Goal: Task Accomplishment & Management: Manage account settings

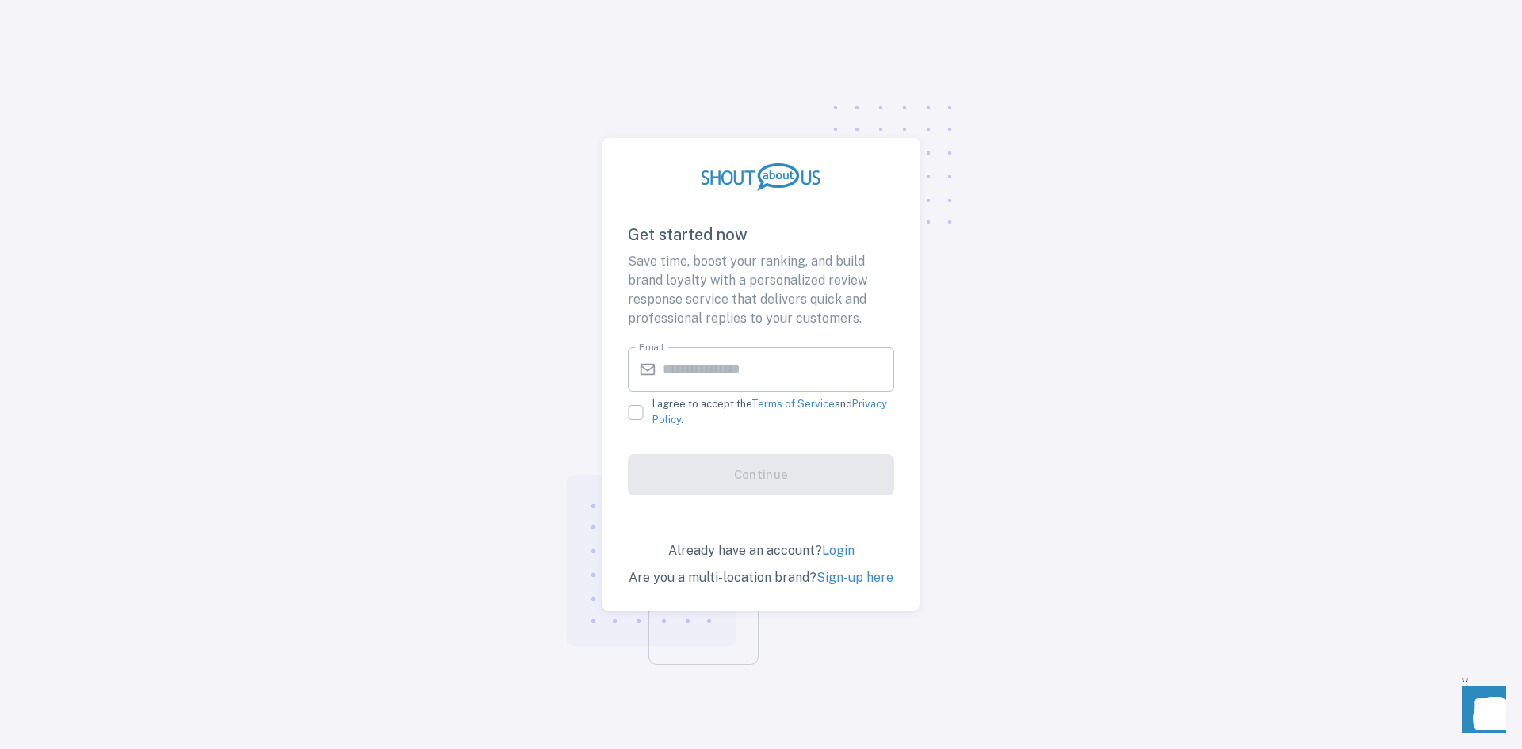
click at [751, 372] on input "Email" at bounding box center [778, 369] width 231 height 44
type input "**********"
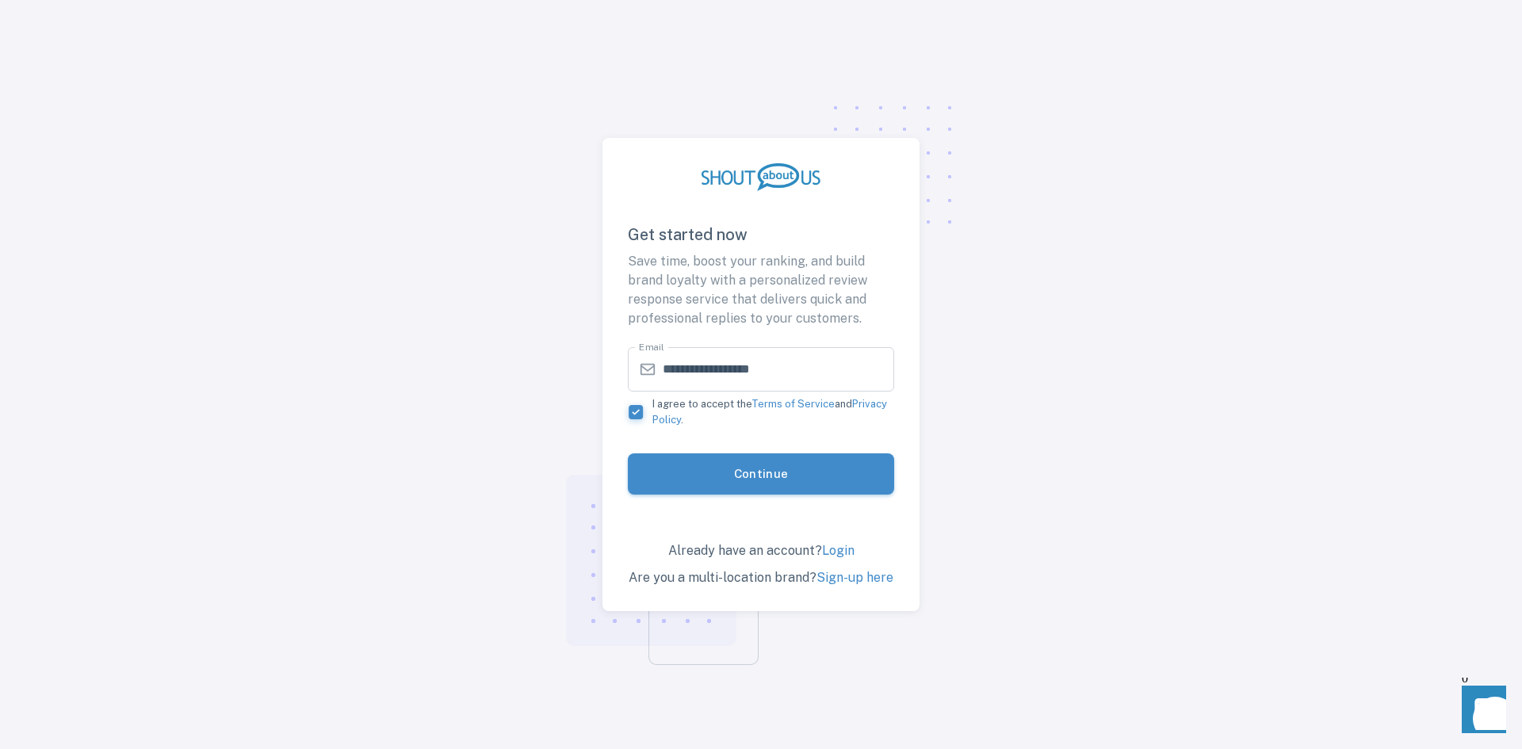
click at [749, 483] on button "Continue" at bounding box center [761, 474] width 266 height 42
click at [835, 561] on div "**********" at bounding box center [760, 375] width 317 height 474
click at [836, 553] on link "Login" at bounding box center [838, 550] width 32 height 15
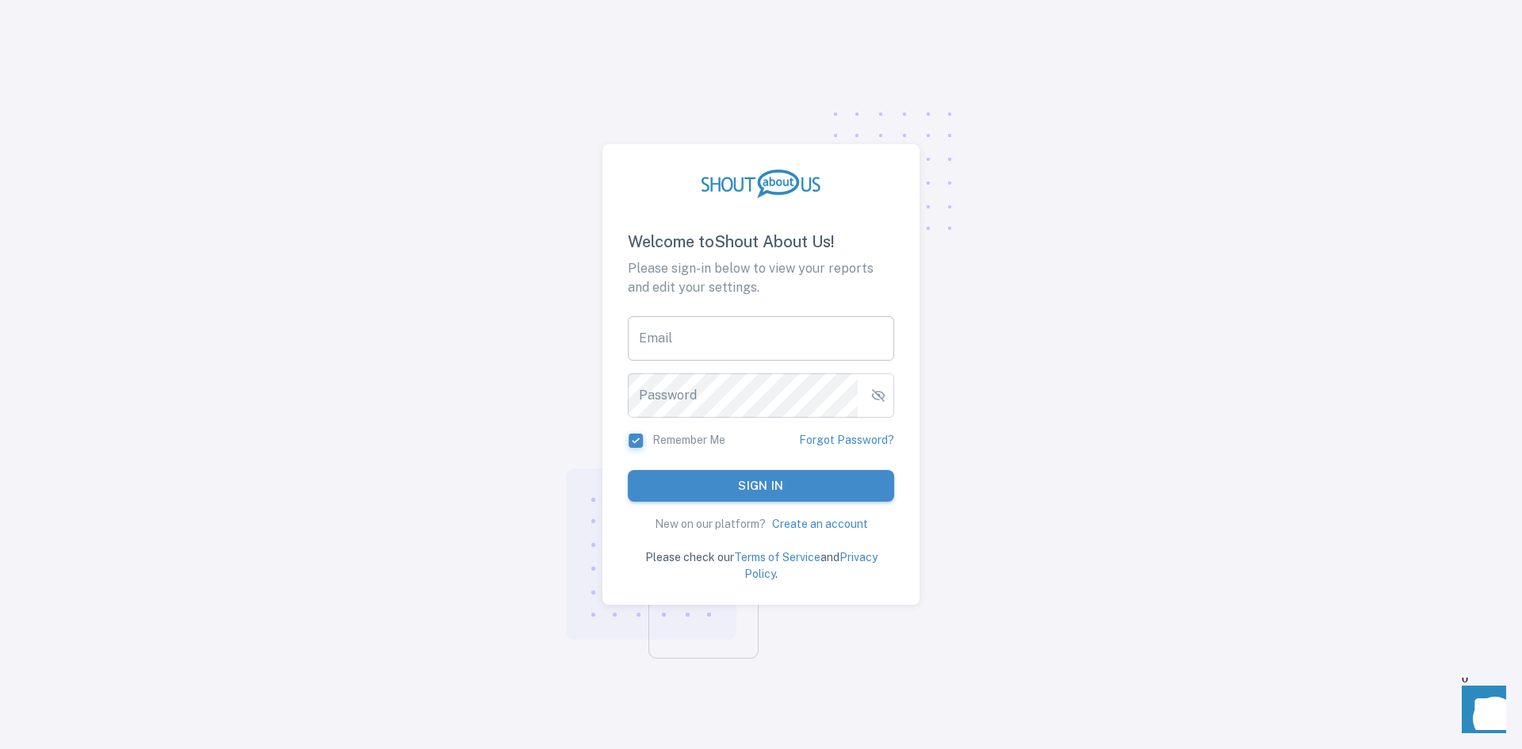
click at [720, 342] on input "Email" at bounding box center [761, 338] width 266 height 44
type input "**********"
click at [846, 447] on link "Forgot Password?" at bounding box center [846, 440] width 95 height 17
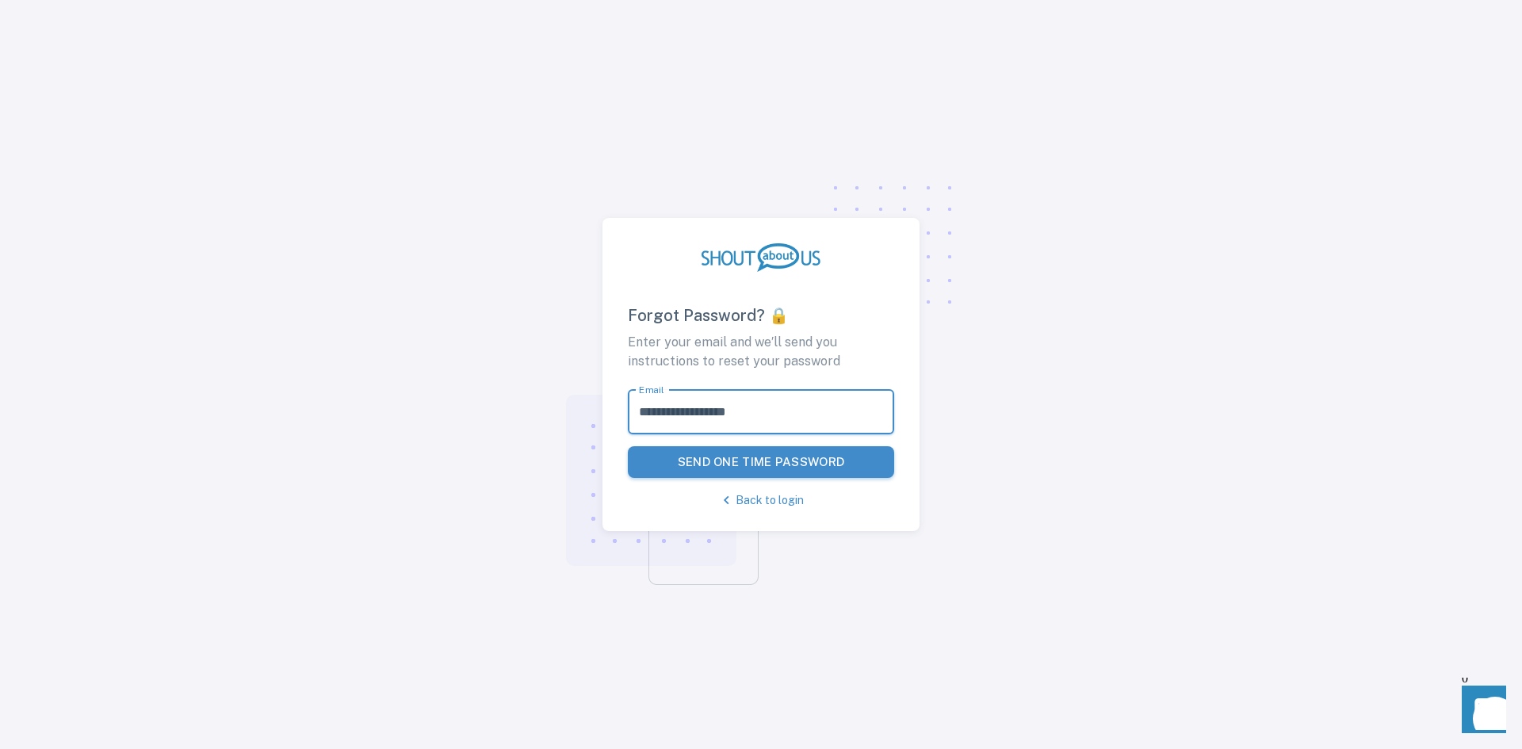
type input "**********"
click at [785, 464] on button "Send One Time Password" at bounding box center [761, 462] width 266 height 32
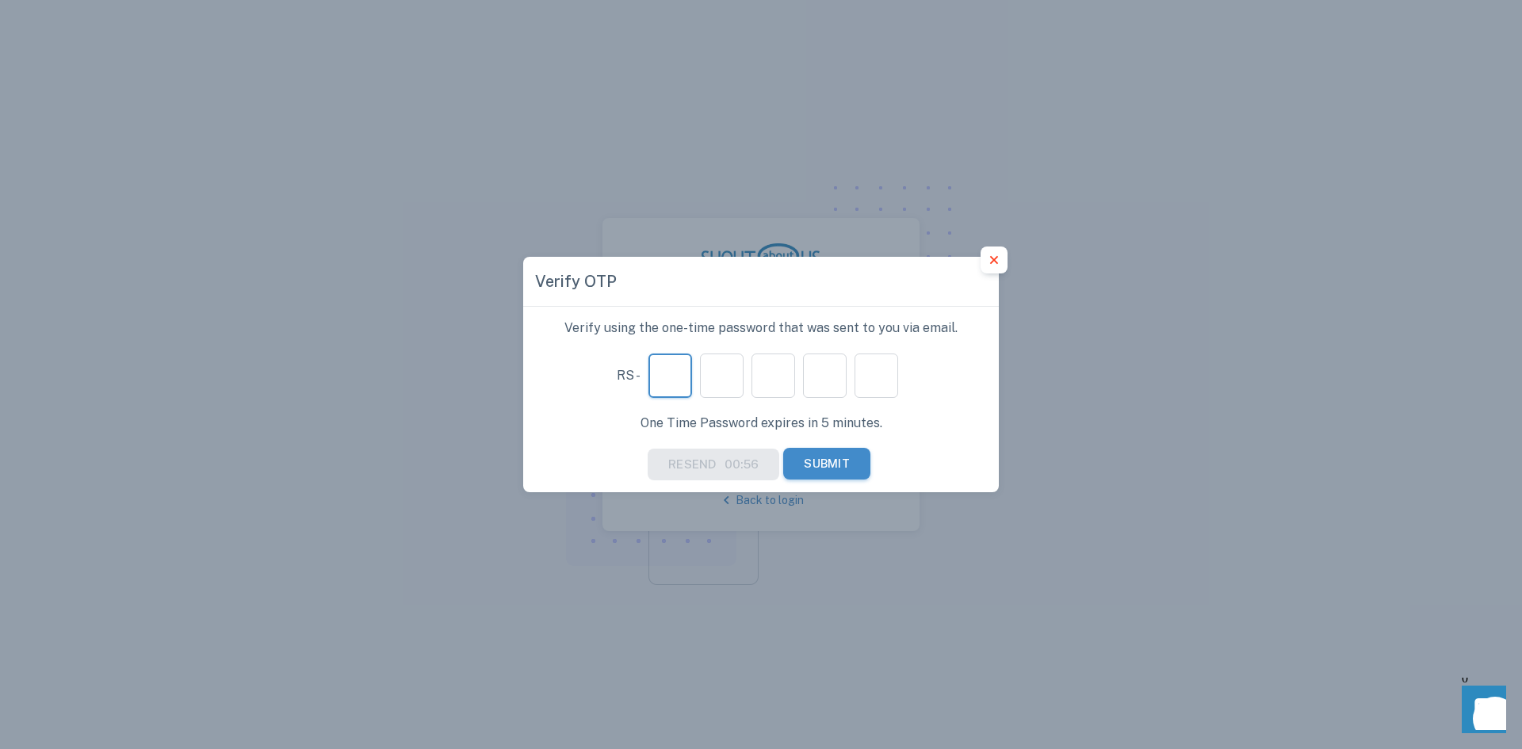
paste input "*"
type input "*"
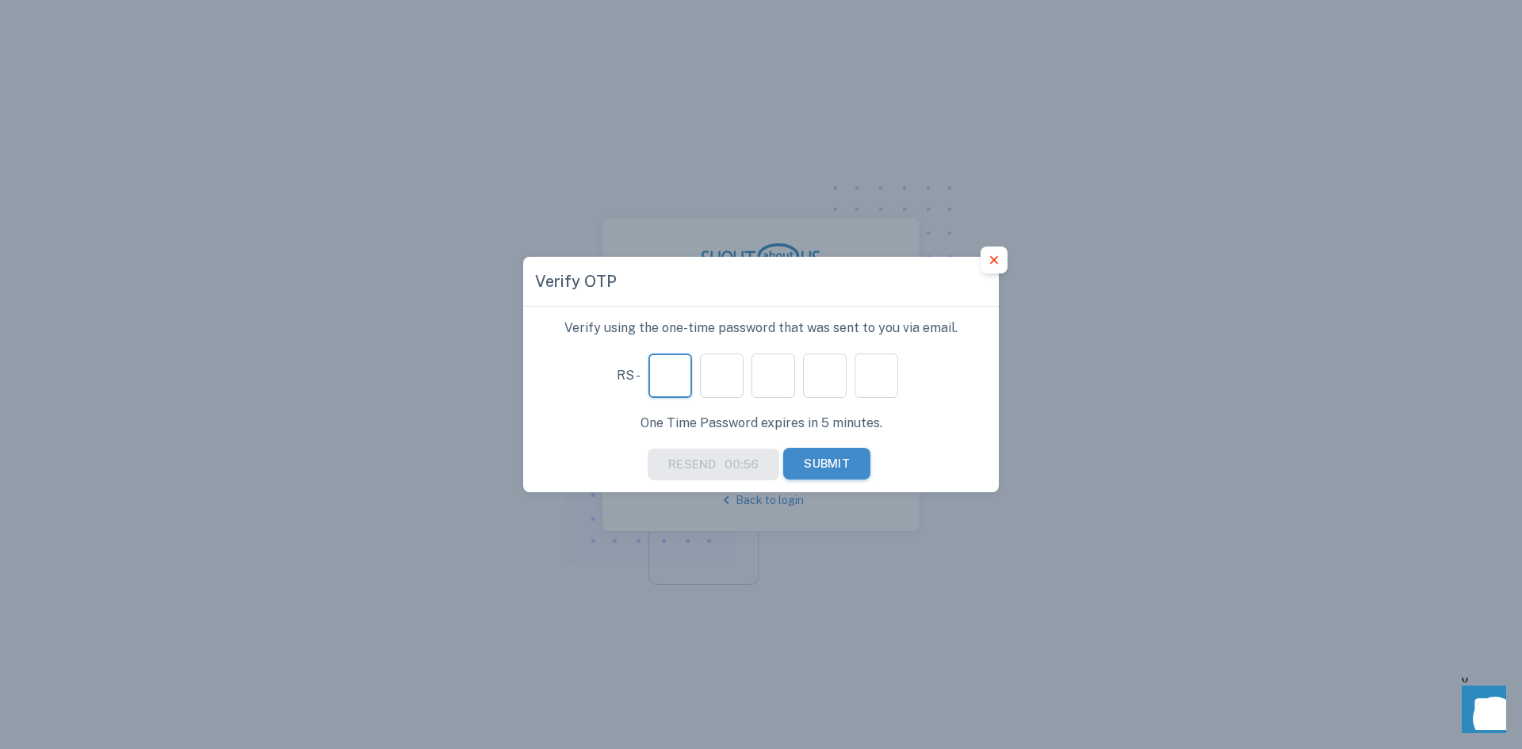
type input "*"
click at [834, 465] on button "Submit" at bounding box center [826, 464] width 87 height 32
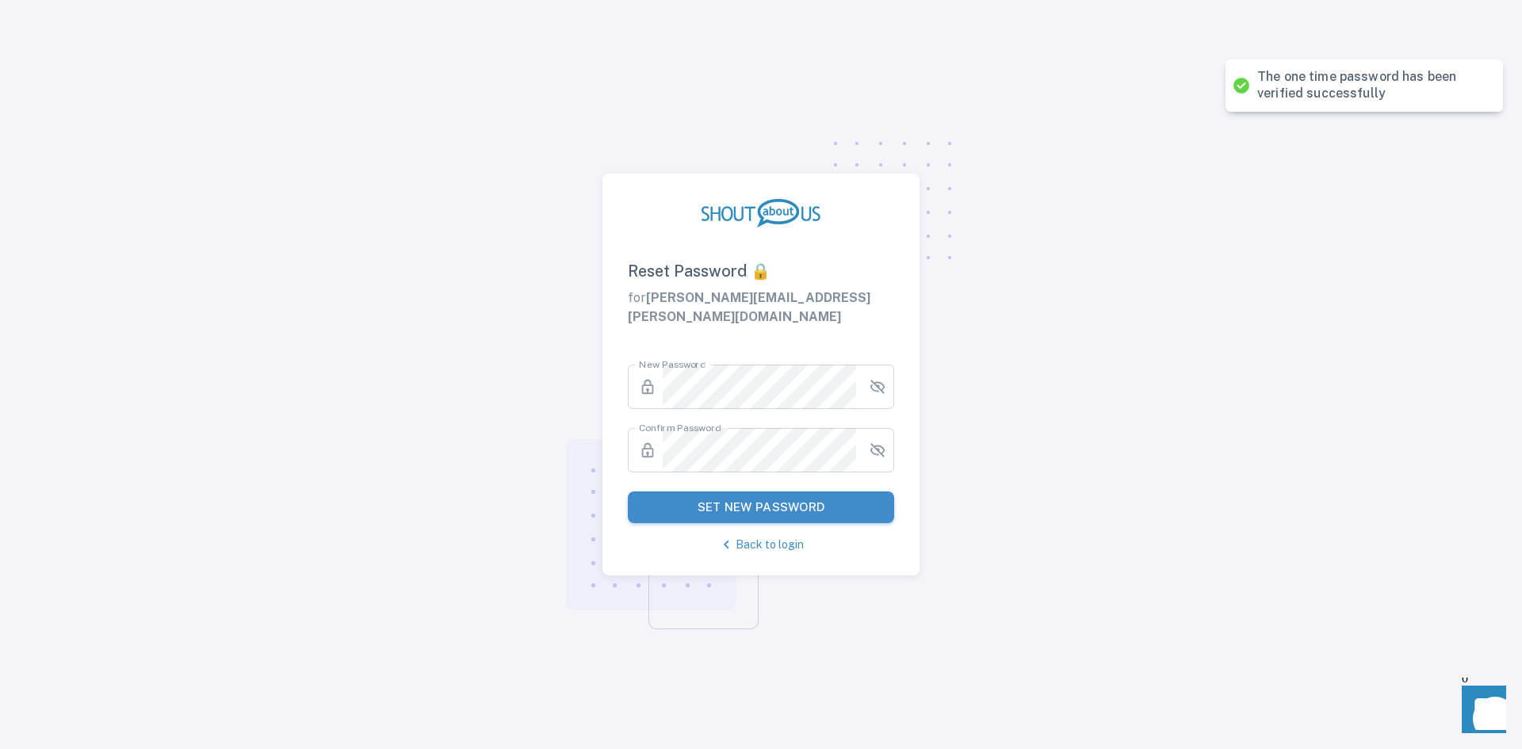
click at [728, 392] on div "New Password ​ New Password Confirm Password ​ Confirm Password Set New Password" at bounding box center [751, 441] width 285 height 190
click at [713, 353] on div "New Password ​ New Password Confirm Password ​ Confirm Password Set New Password" at bounding box center [751, 441] width 285 height 190
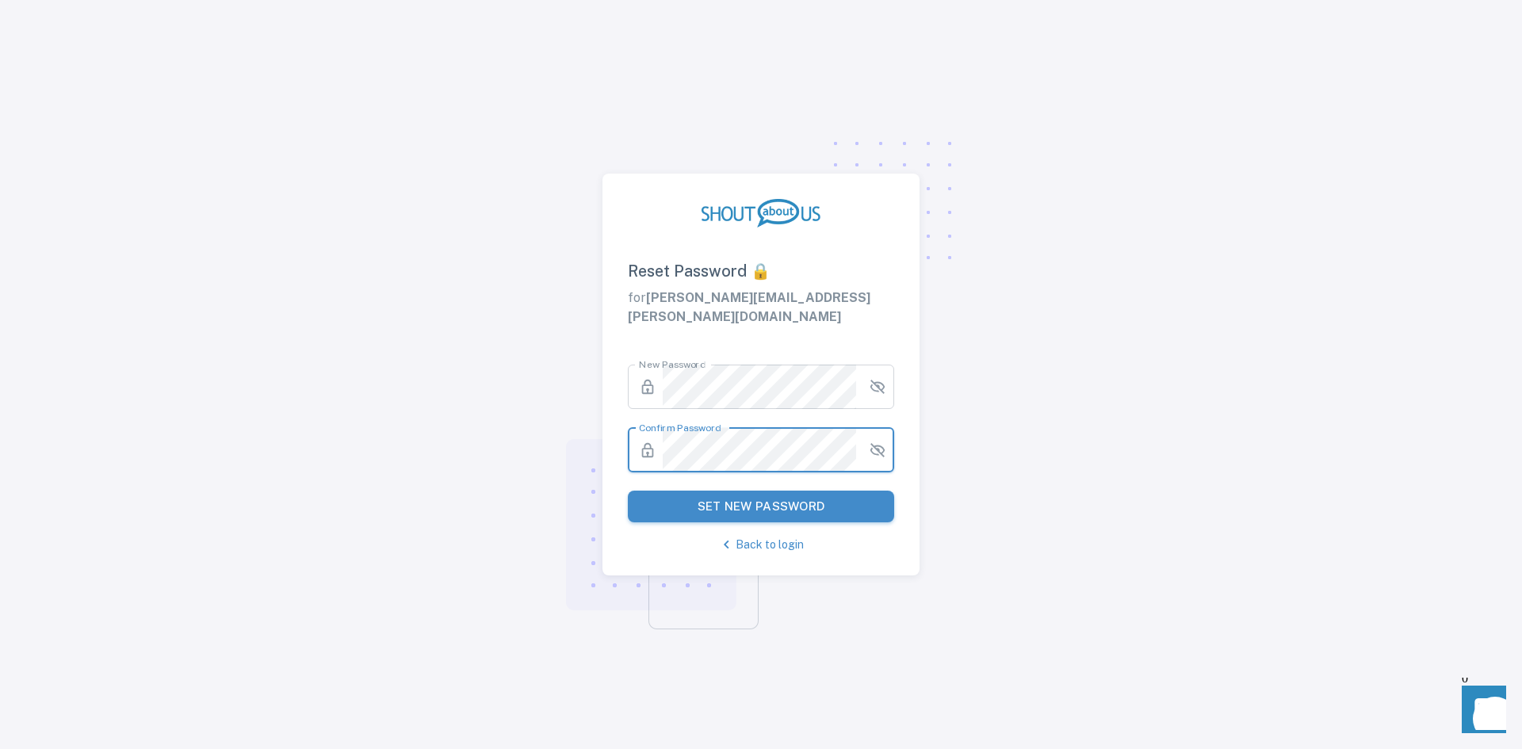
click at [753, 506] on button "Set New Password" at bounding box center [761, 507] width 266 height 32
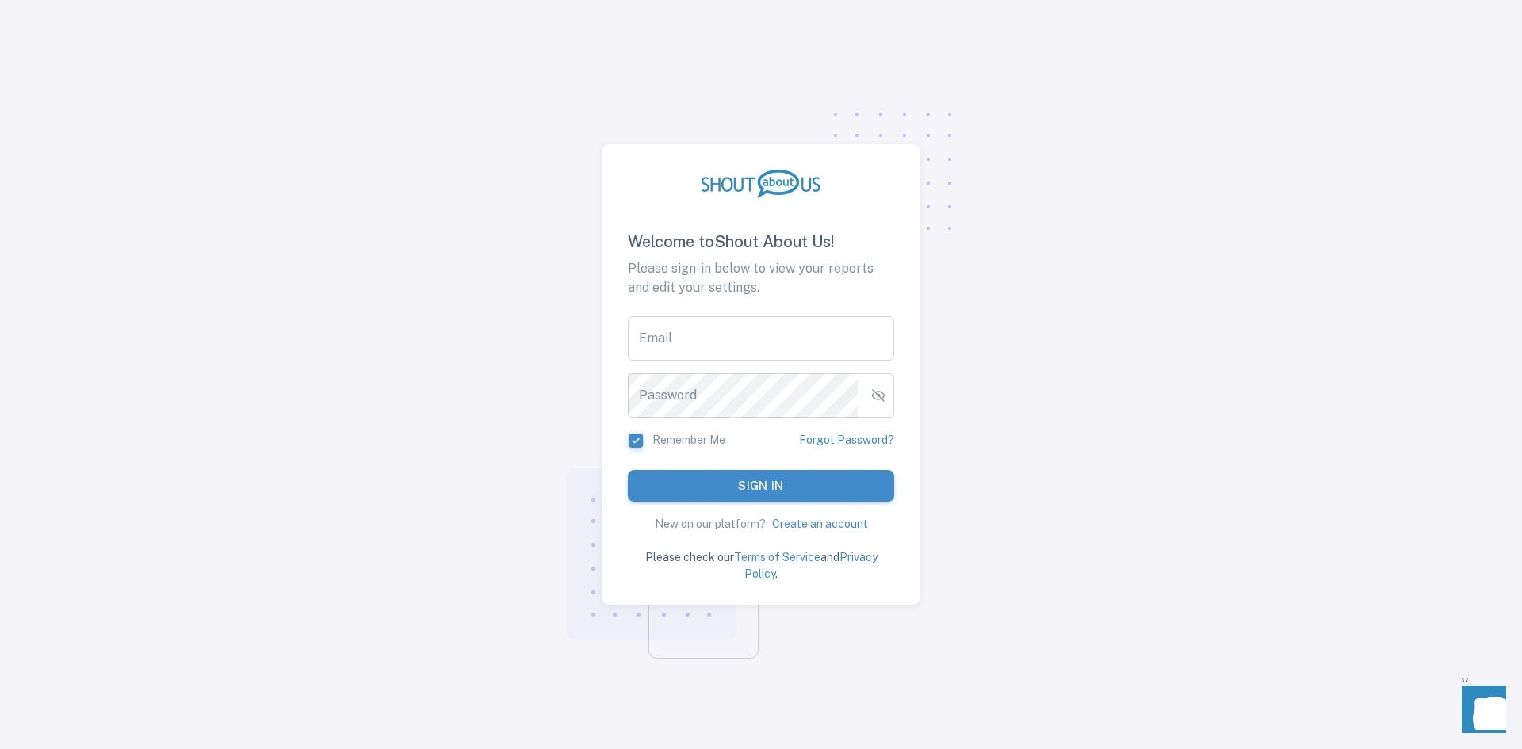
type input "**********"
click at [714, 479] on button "Sign in" at bounding box center [761, 485] width 266 height 32
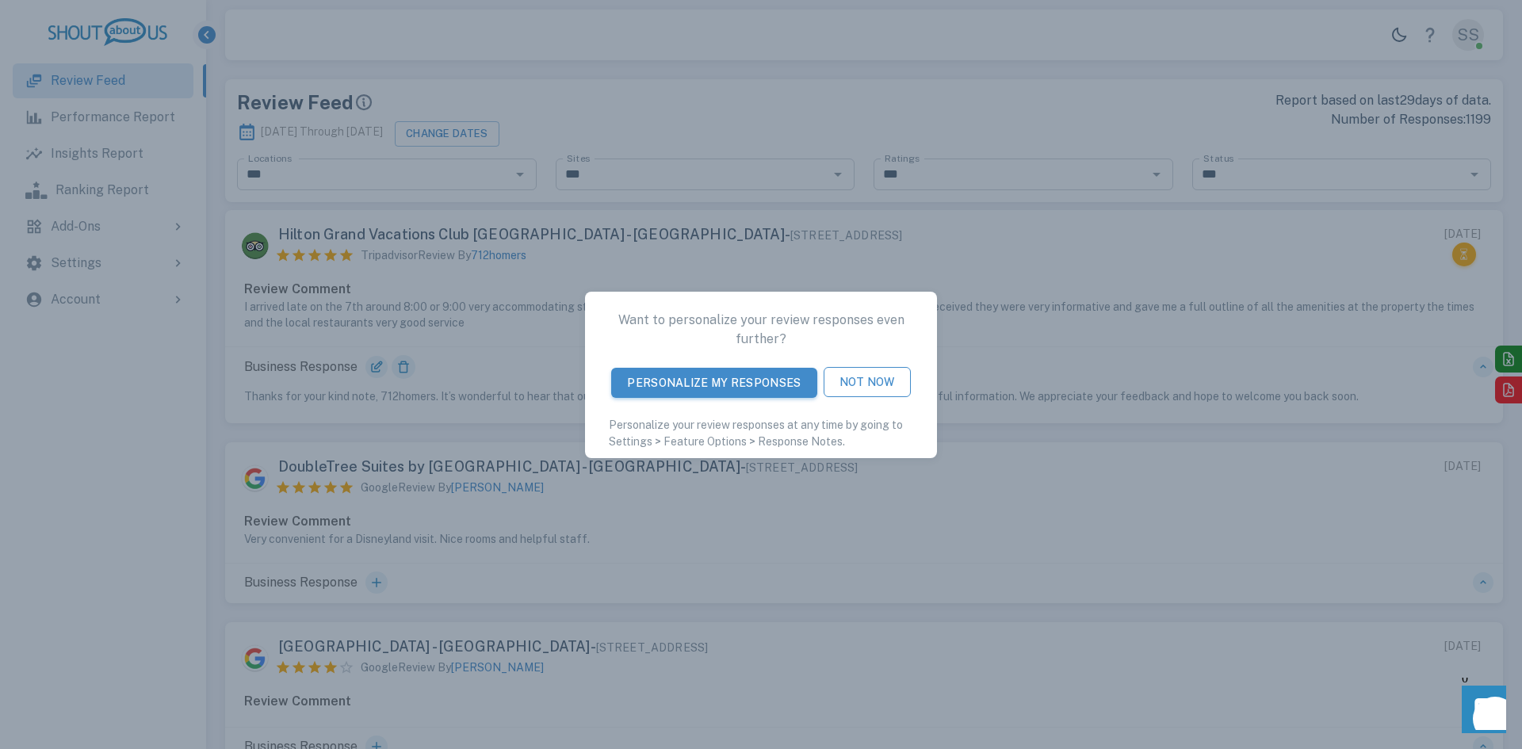
click at [853, 381] on button "Not Now" at bounding box center [867, 382] width 87 height 30
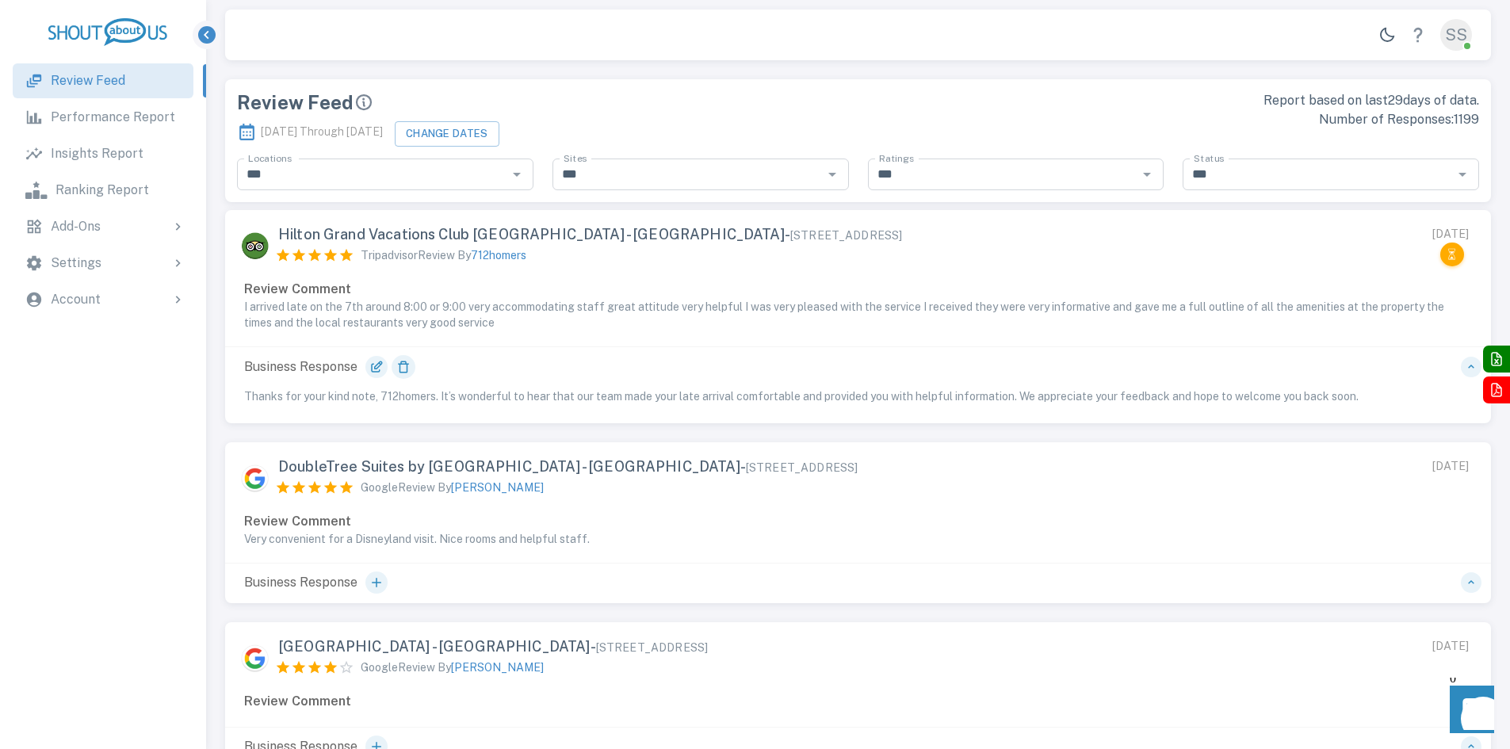
click at [139, 126] on p "Performance Report" at bounding box center [113, 117] width 124 height 19
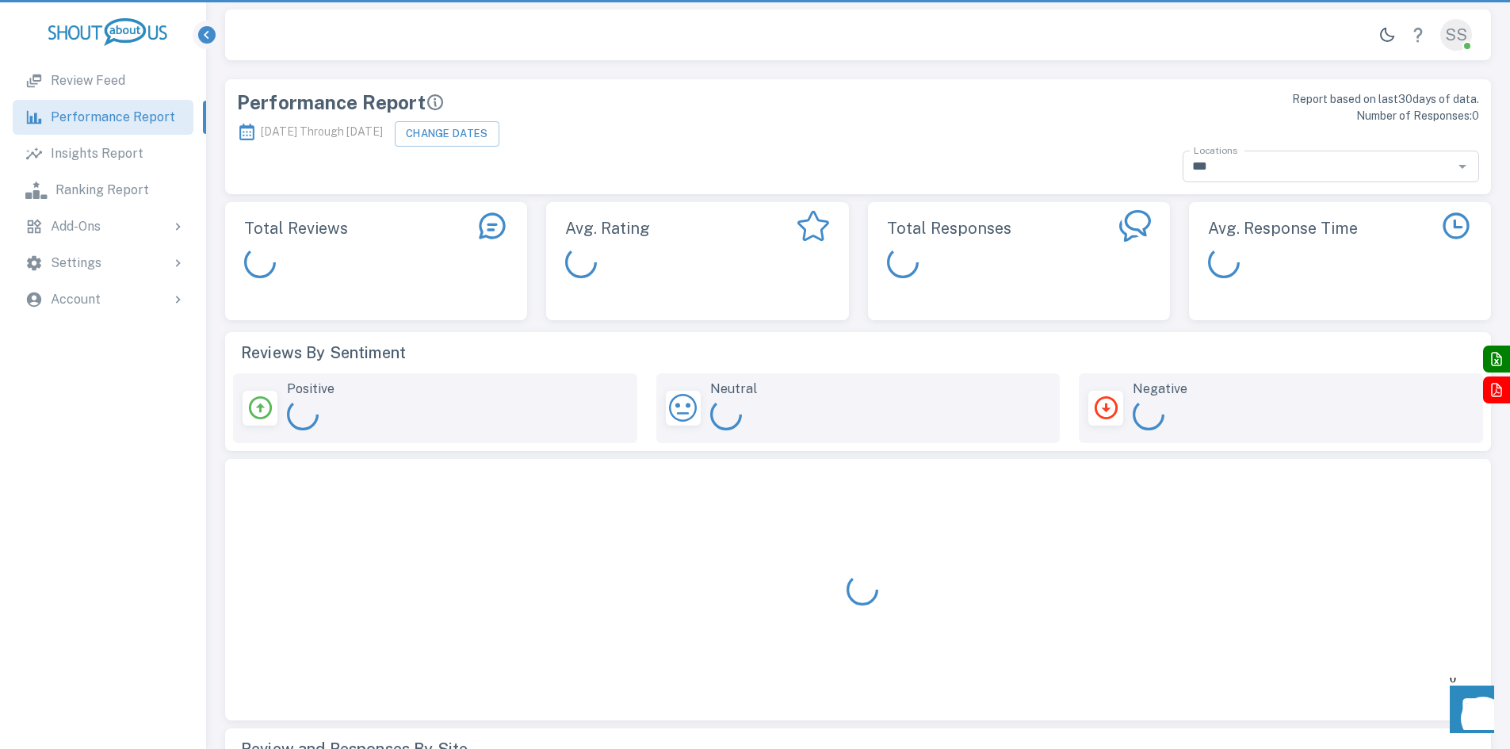
scroll to position [449, 1254]
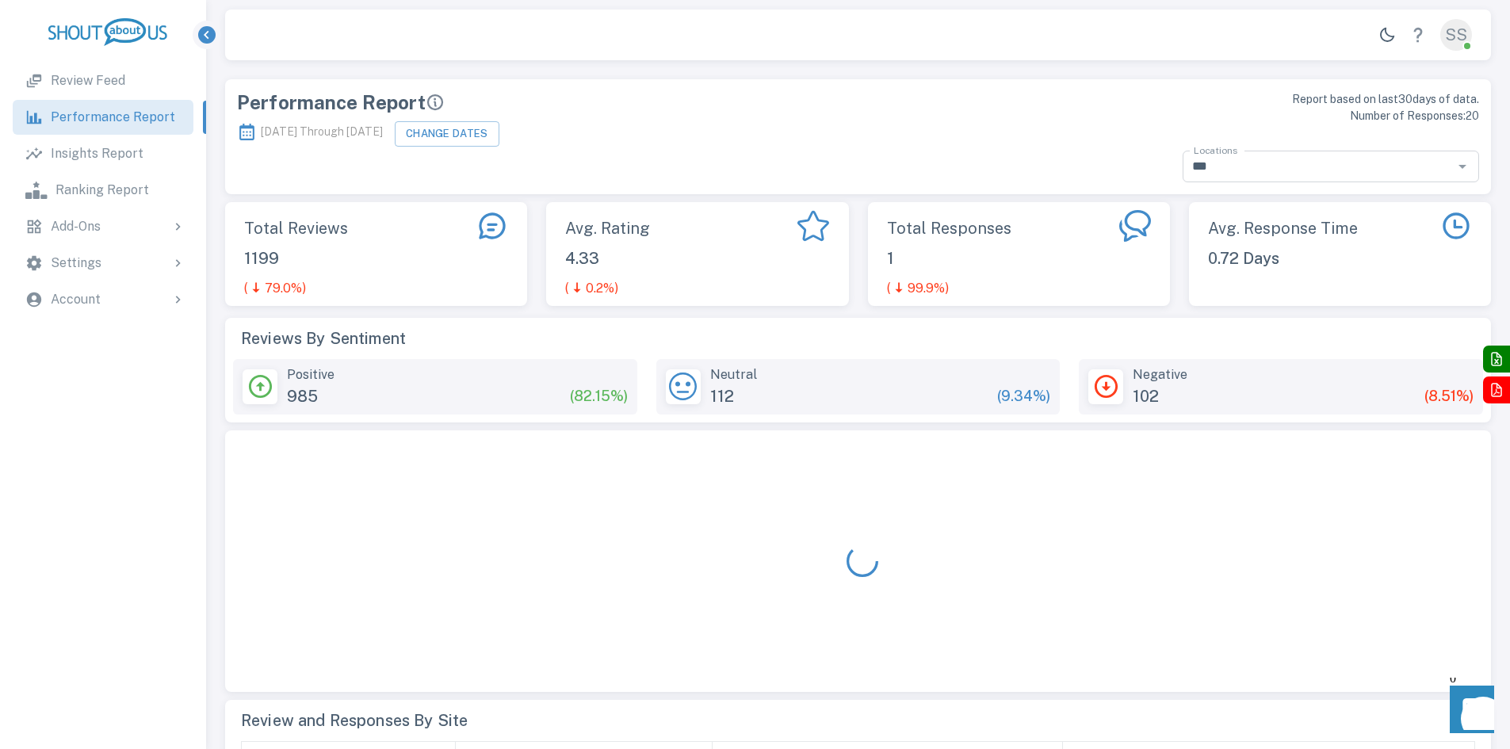
click at [125, 86] on div "Review Feed" at bounding box center [116, 80] width 130 height 19
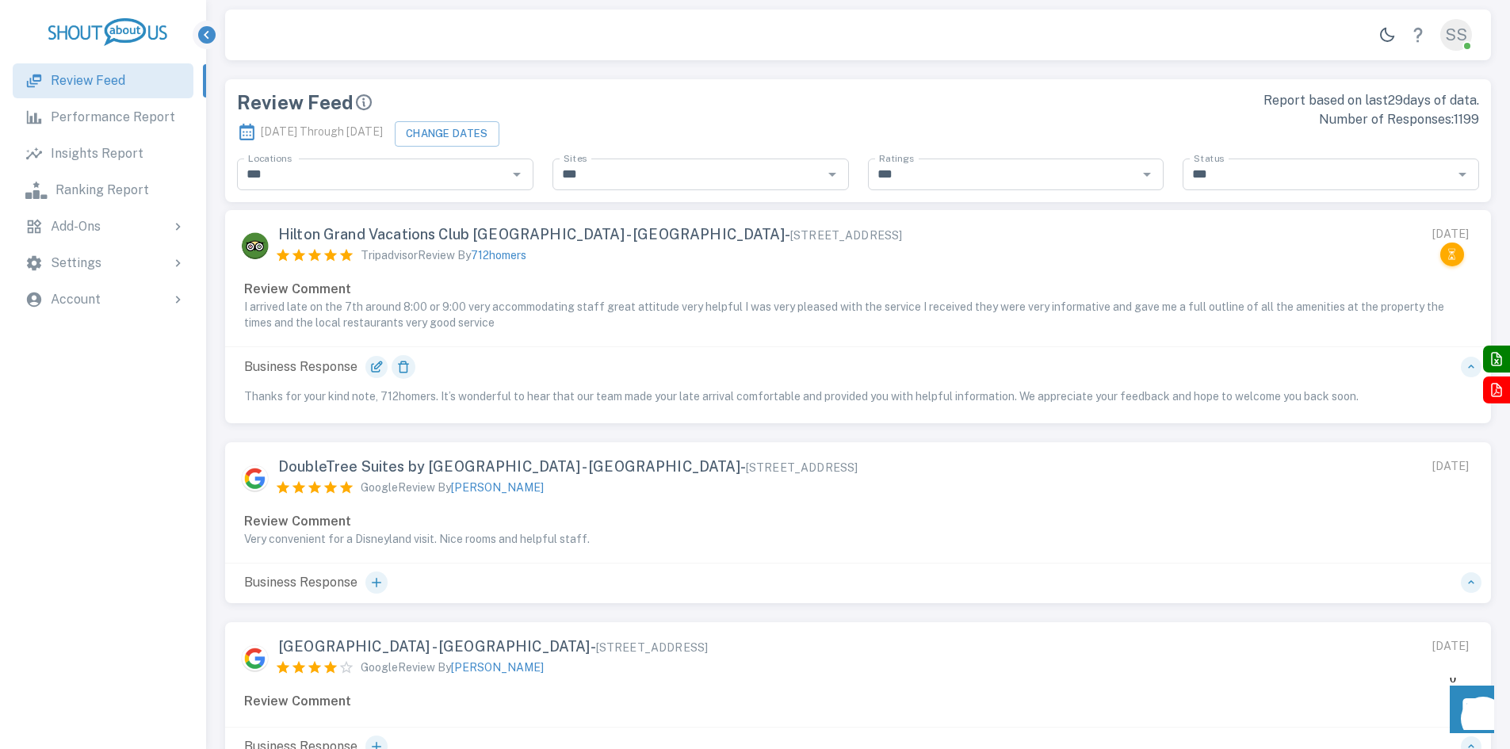
click at [108, 227] on div "Add-Ons" at bounding box center [118, 226] width 135 height 19
click at [109, 187] on p "Ranking Report" at bounding box center [102, 190] width 94 height 19
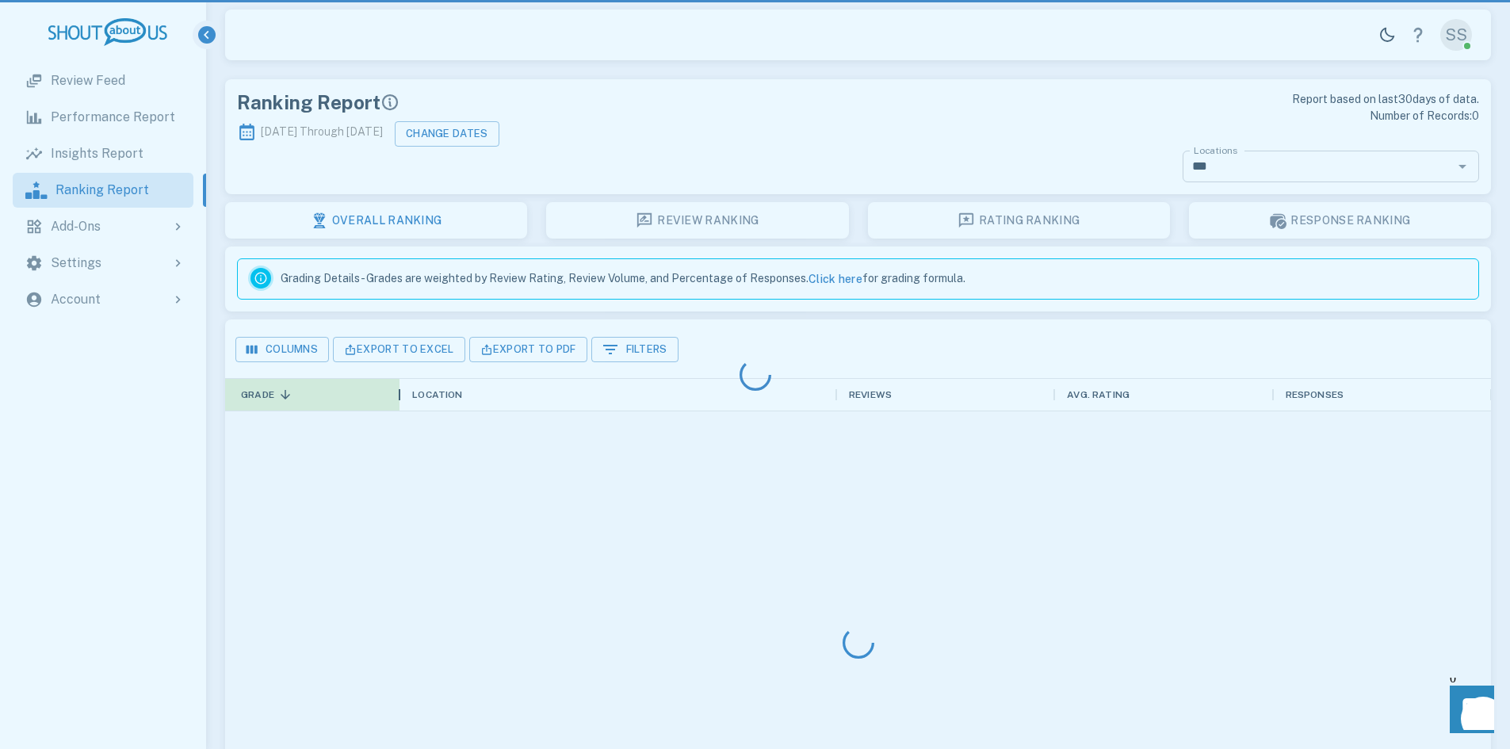
scroll to position [484, 1254]
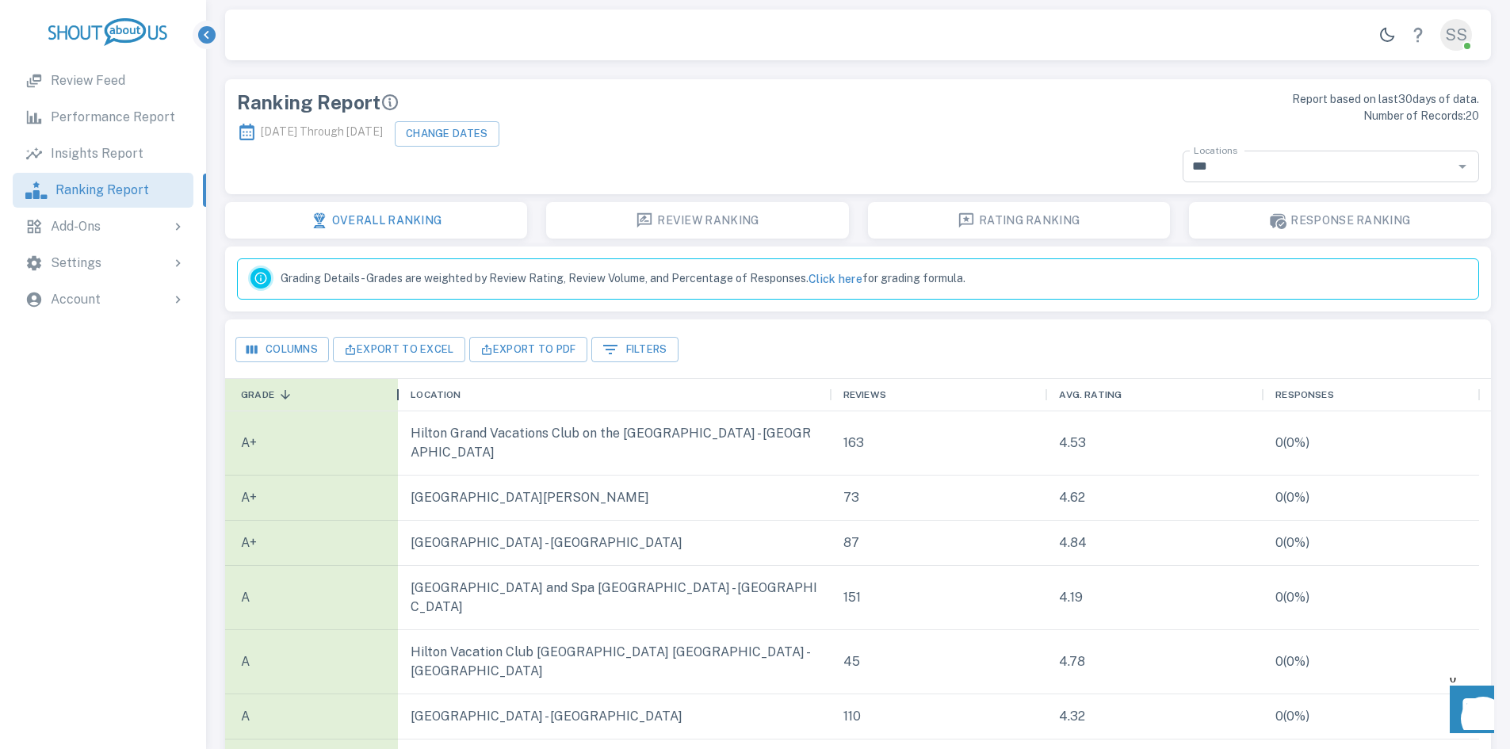
click at [96, 82] on p "Review Feed" at bounding box center [88, 80] width 75 height 19
